Goal: Information Seeking & Learning: Learn about a topic

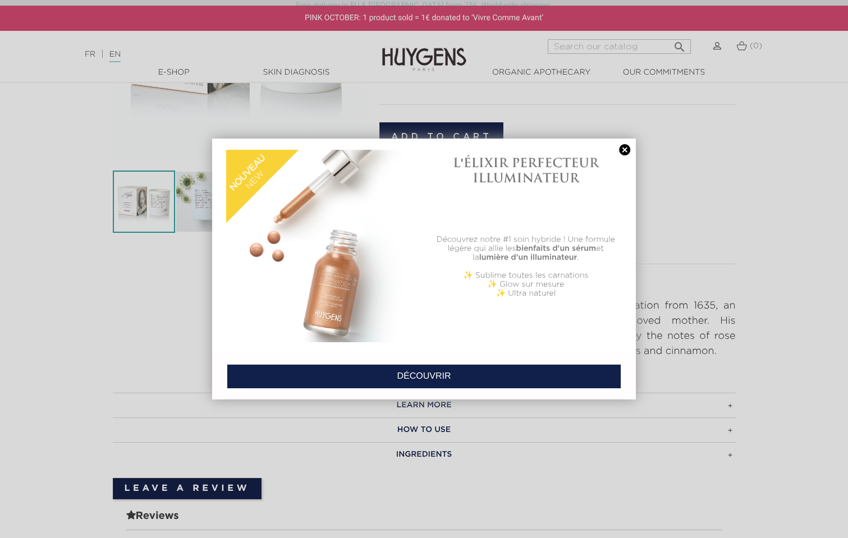
scroll to position [237, 0]
click at [620, 147] on link at bounding box center [625, 150] width 16 height 12
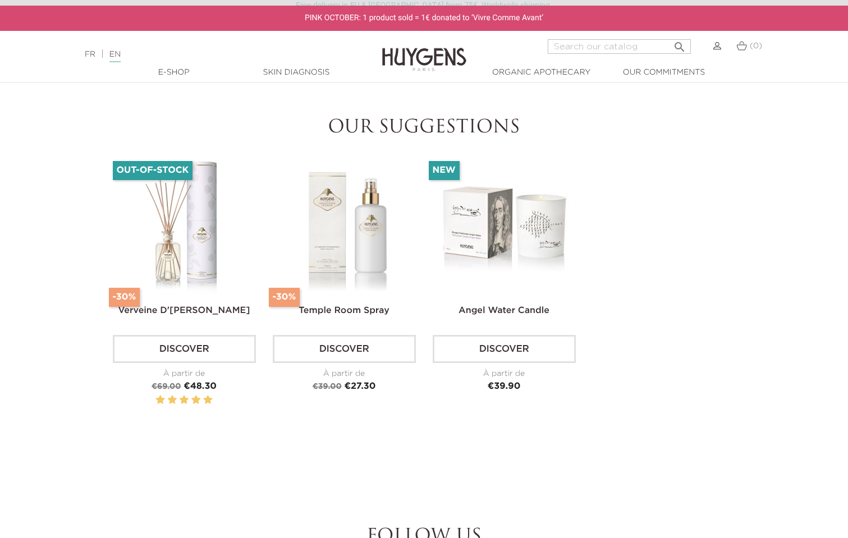
scroll to position [749, 0]
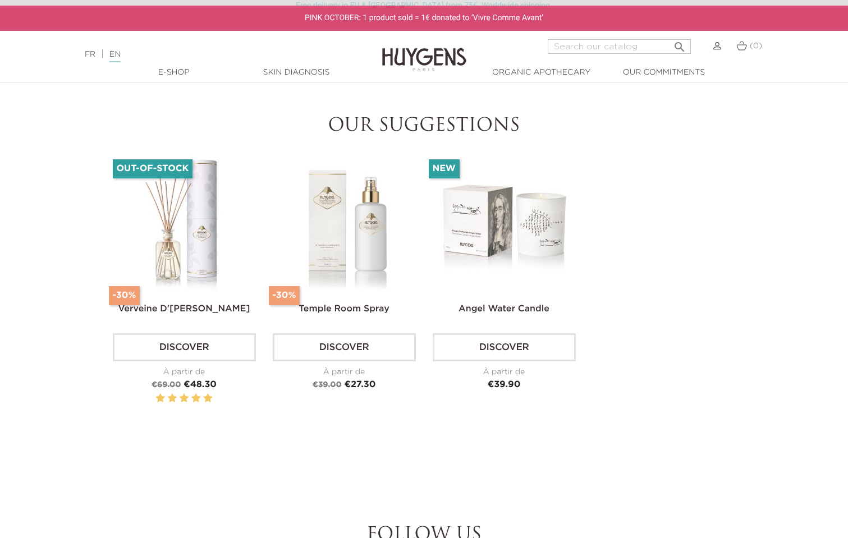
click at [528, 248] on img at bounding box center [505, 224] width 140 height 140
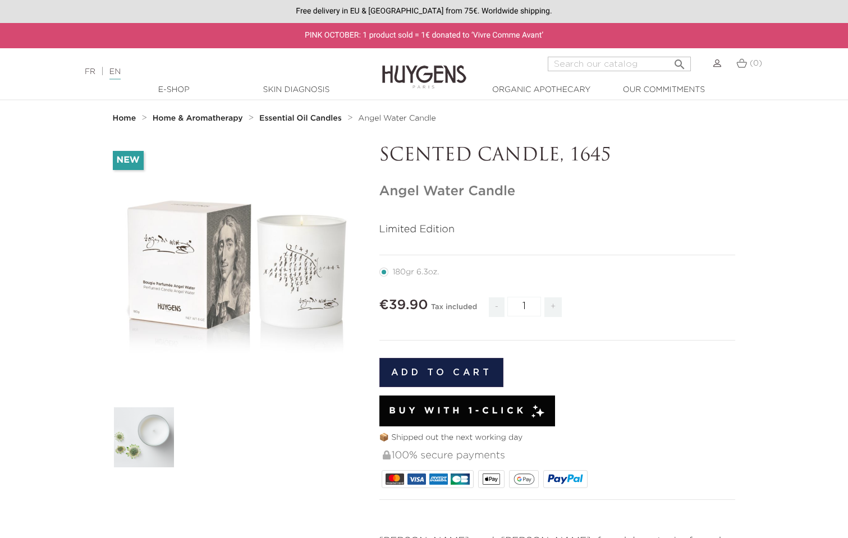
click at [147, 451] on img at bounding box center [144, 437] width 62 height 62
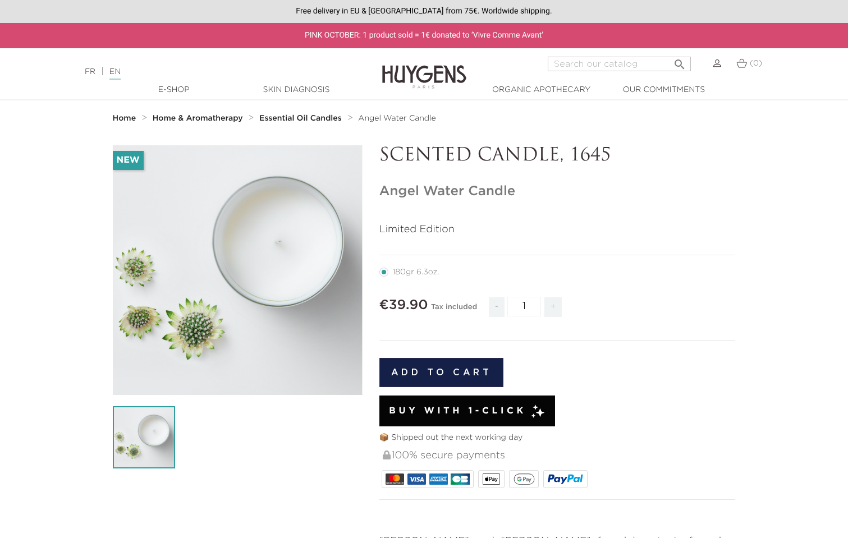
click at [286, 319] on div "" at bounding box center [238, 270] width 250 height 250
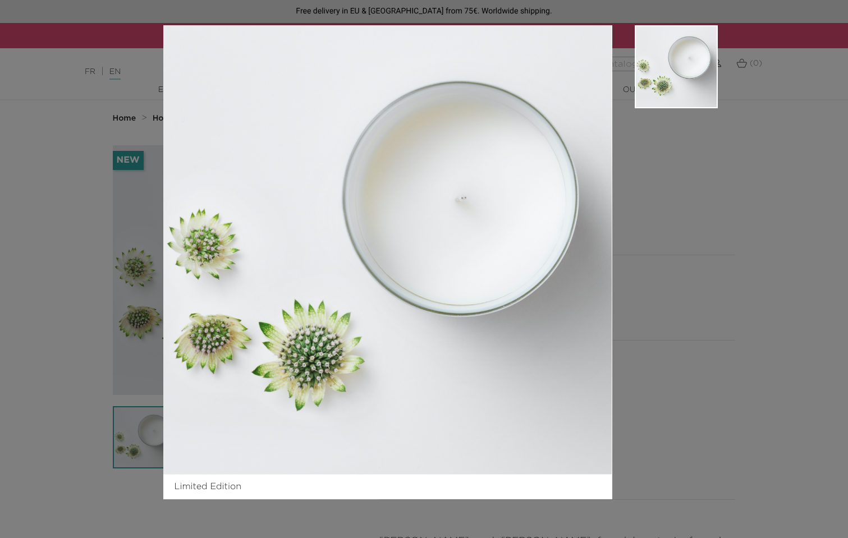
click at [764, 205] on div "Limited Edition" at bounding box center [424, 269] width 848 height 538
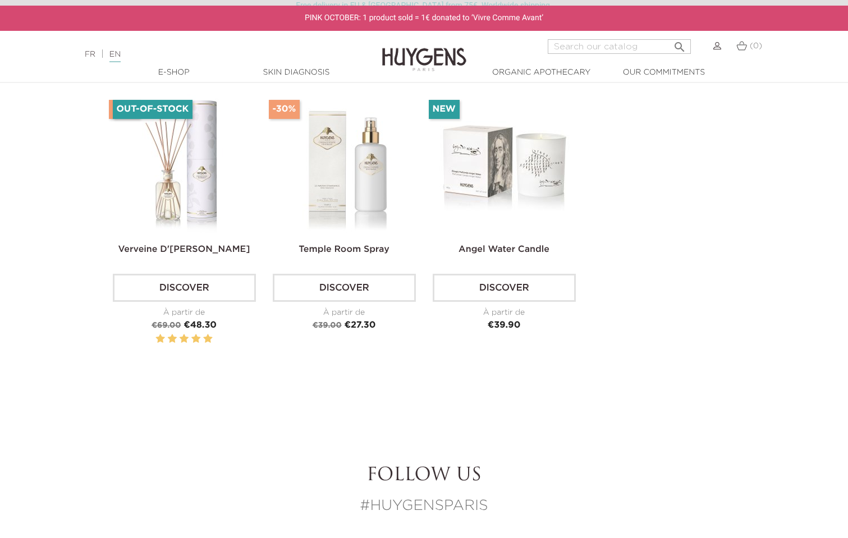
scroll to position [808, 0]
click at [523, 203] on img at bounding box center [505, 165] width 140 height 140
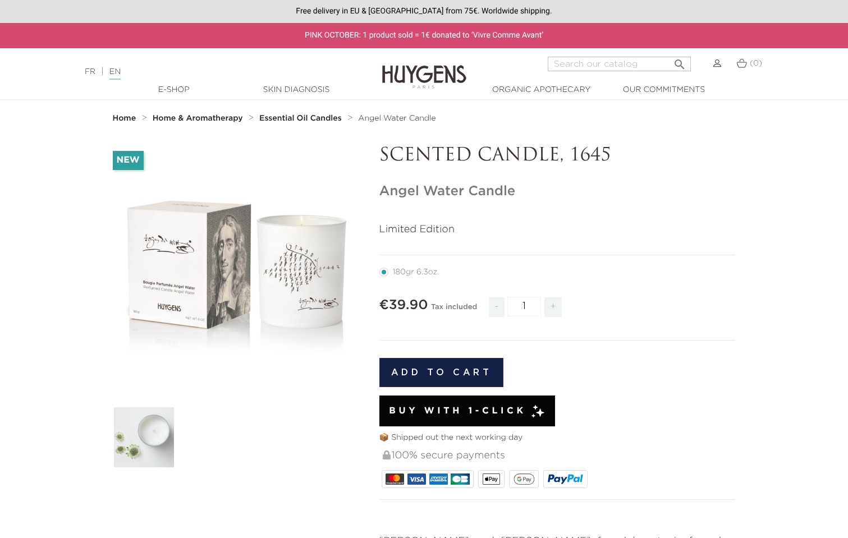
click at [409, 83] on img at bounding box center [424, 68] width 84 height 43
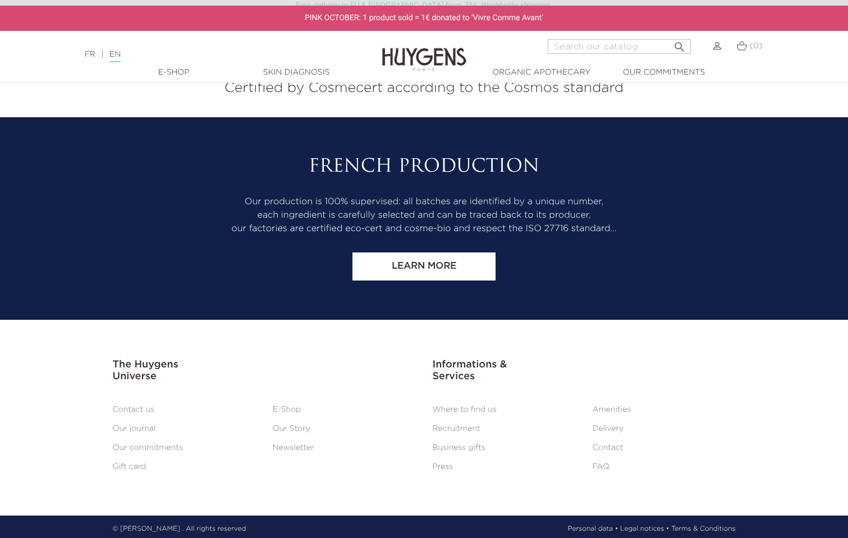
scroll to position [4684, 0]
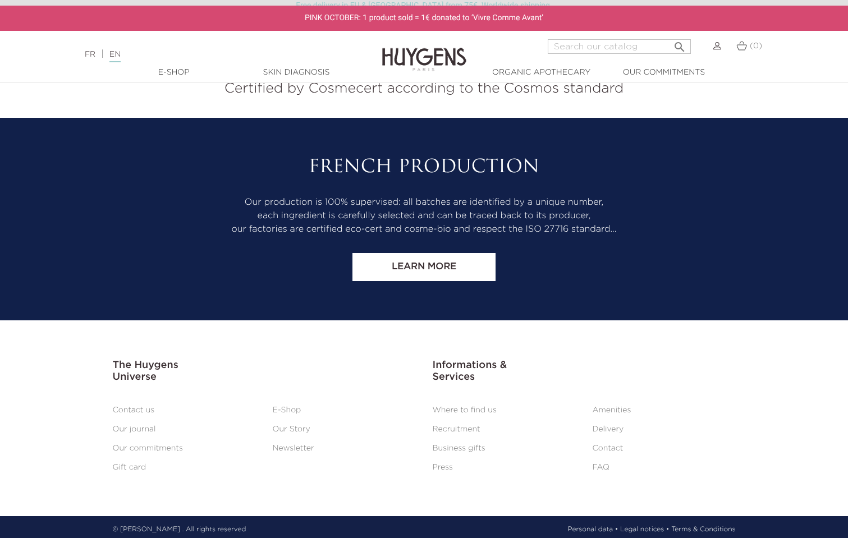
click at [293, 426] on link "Our Story" at bounding box center [292, 430] width 38 height 8
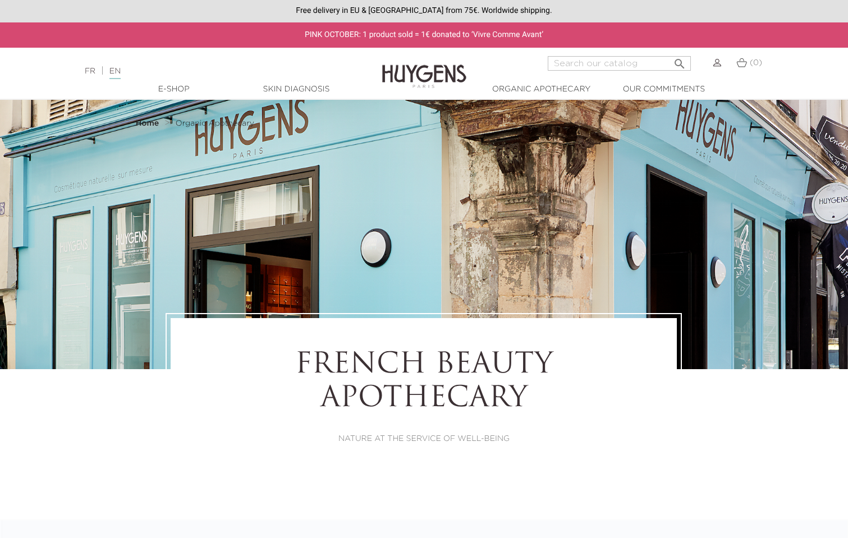
select select "FR"
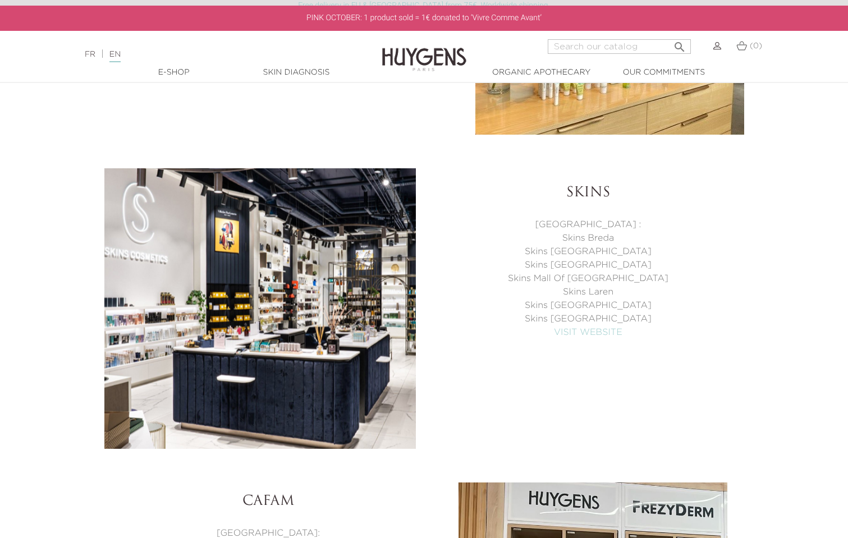
scroll to position [3989, 0]
click at [573, 335] on link "VISIT WEBSITE" at bounding box center [588, 332] width 68 height 9
